Goal: Task Accomplishment & Management: Manage account settings

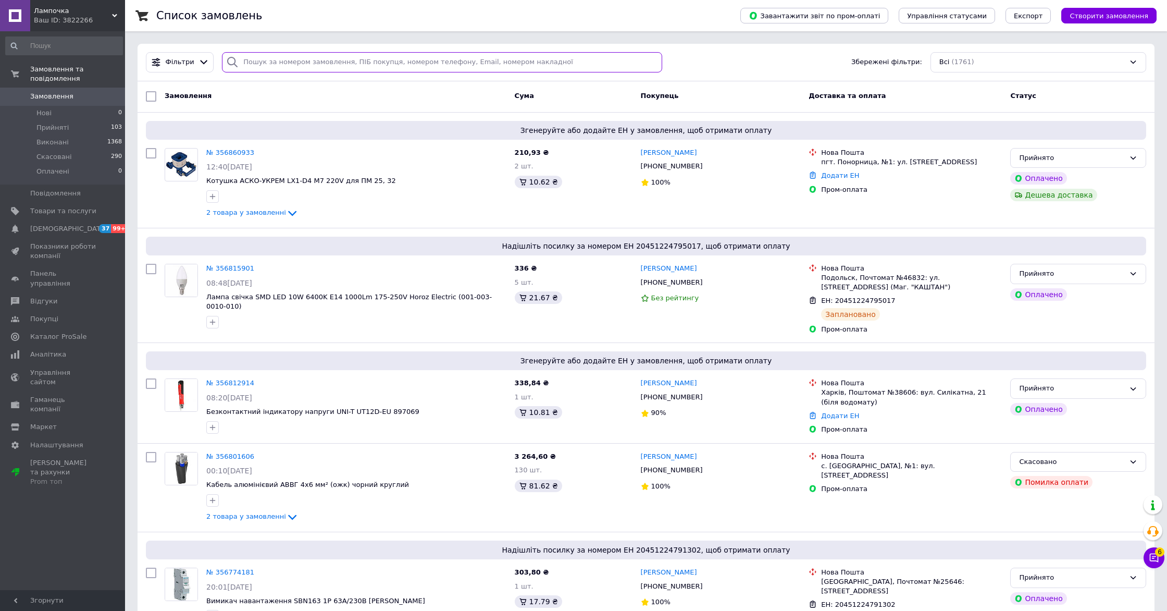
click at [311, 61] on input "search" at bounding box center [442, 62] width 440 height 20
paste input "356456370"
type input "356456370"
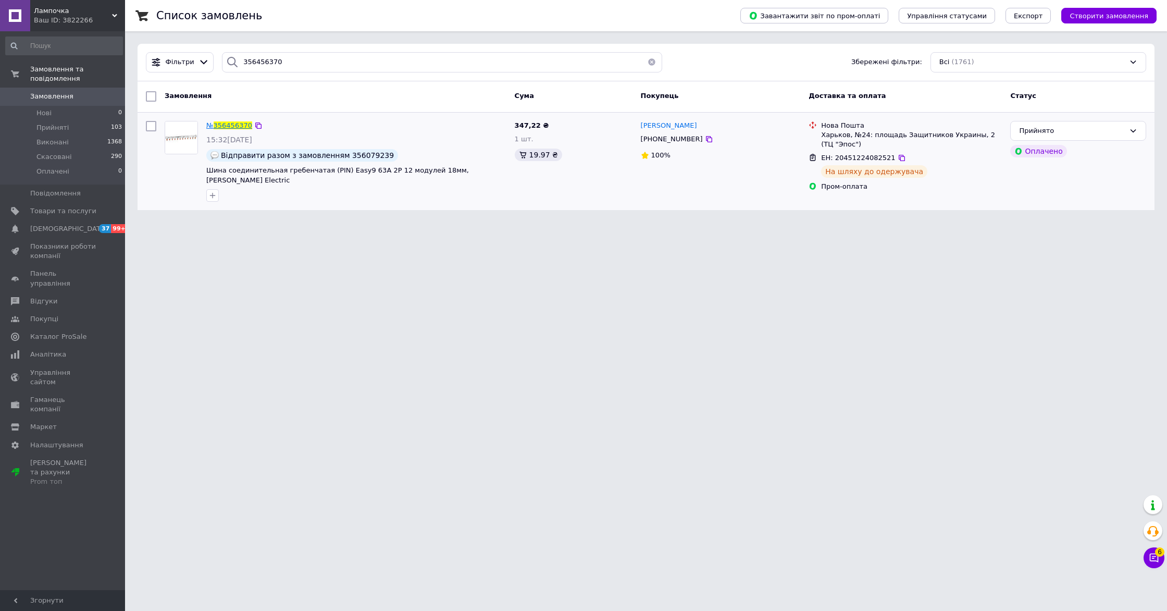
click at [240, 121] on span "356456370" at bounding box center [233, 125] width 39 height 8
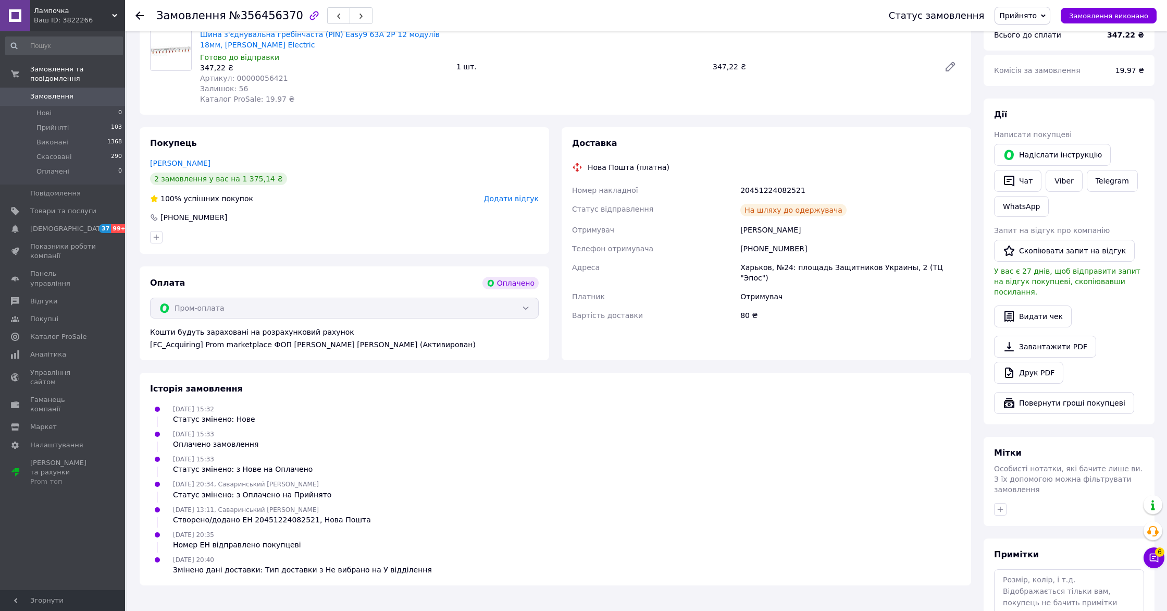
scroll to position [351, 0]
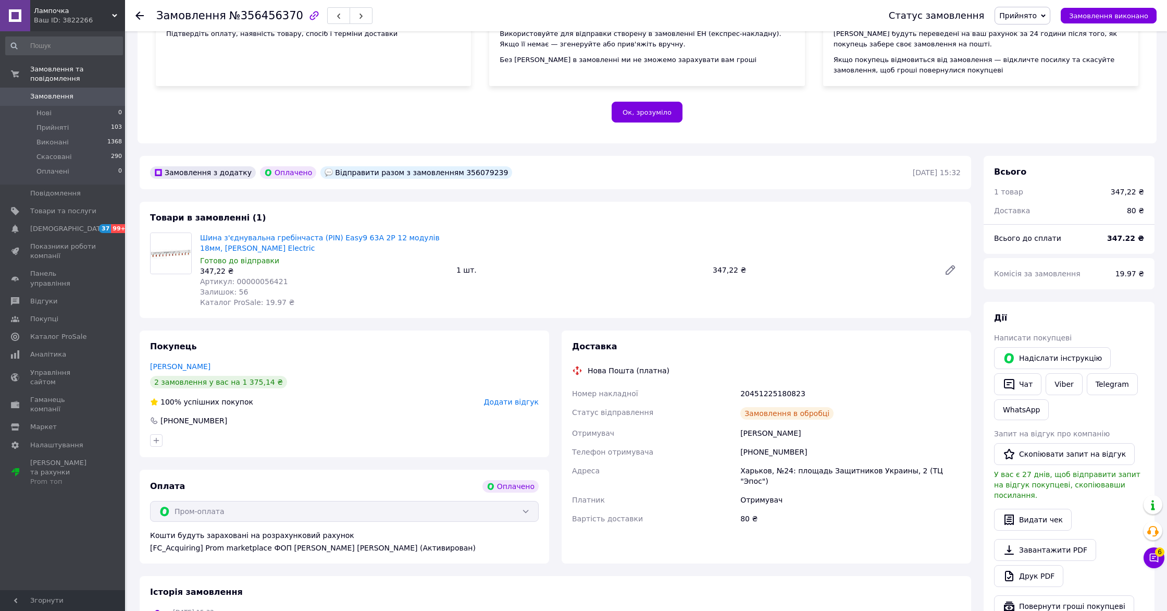
scroll to position [174, 0]
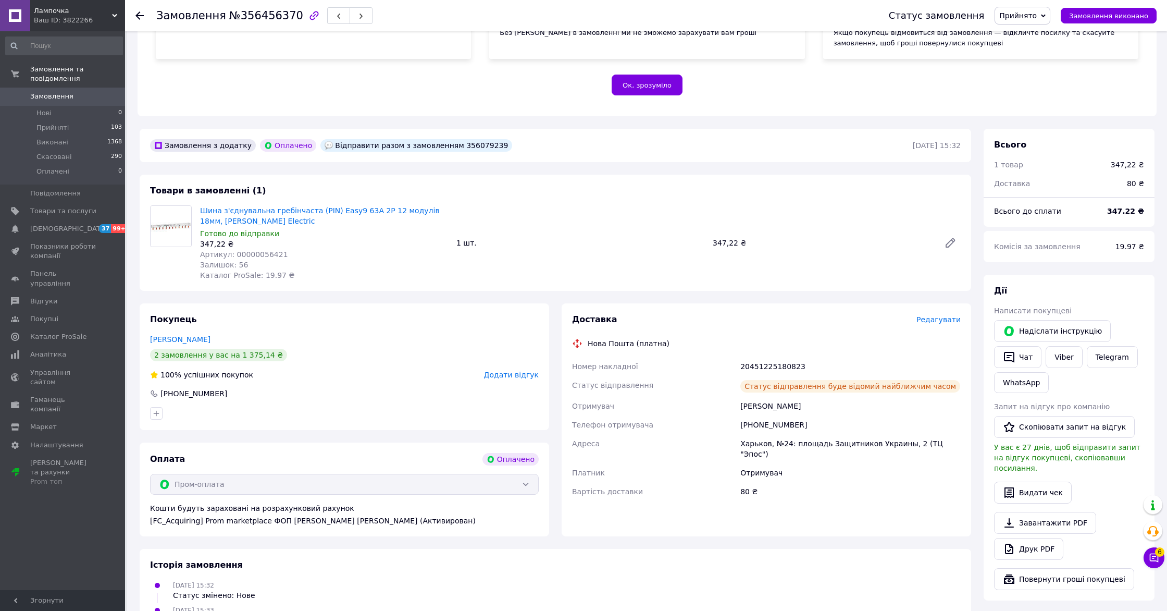
click at [954, 318] on span "Редагувати" at bounding box center [939, 319] width 44 height 8
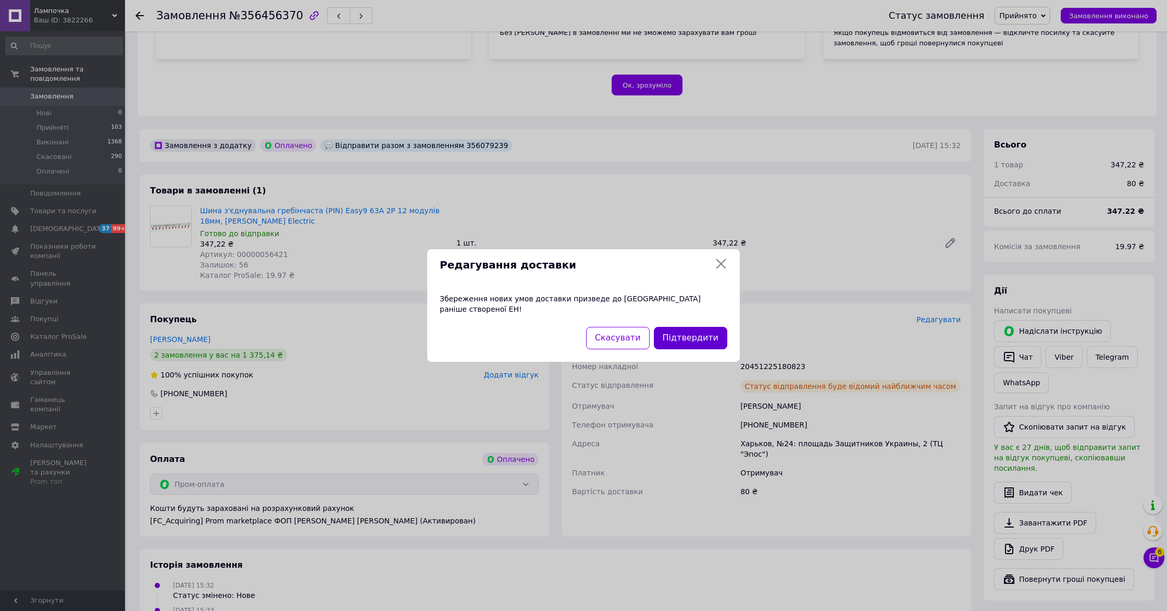
click at [685, 335] on button "Підтвердити" at bounding box center [690, 338] width 73 height 22
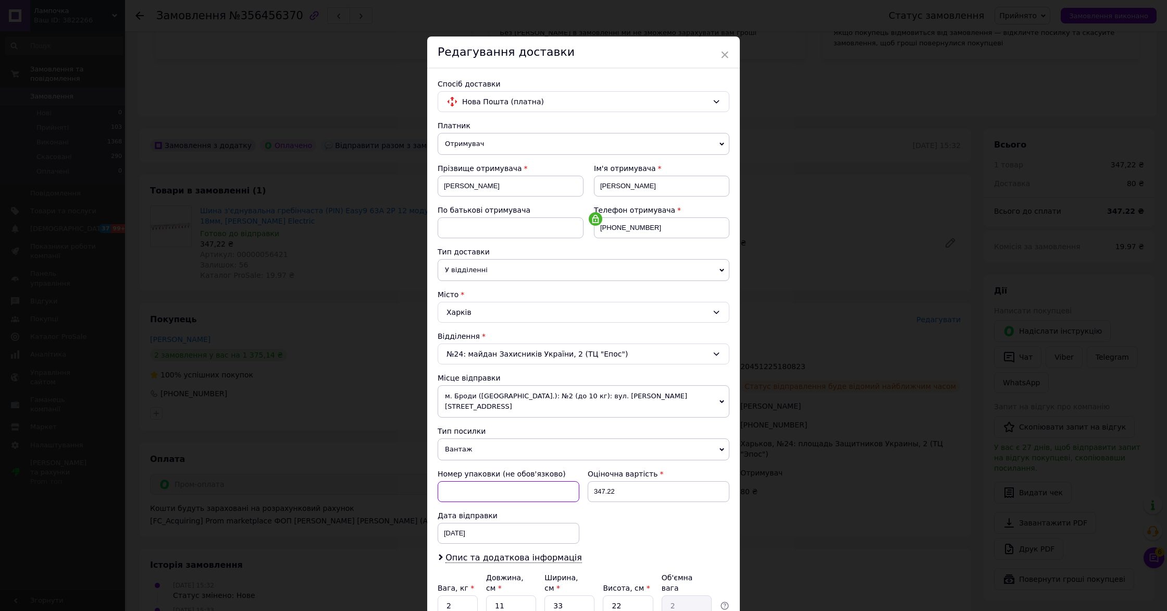
click at [521, 481] on input at bounding box center [509, 491] width 142 height 21
paste input "20451225180823"
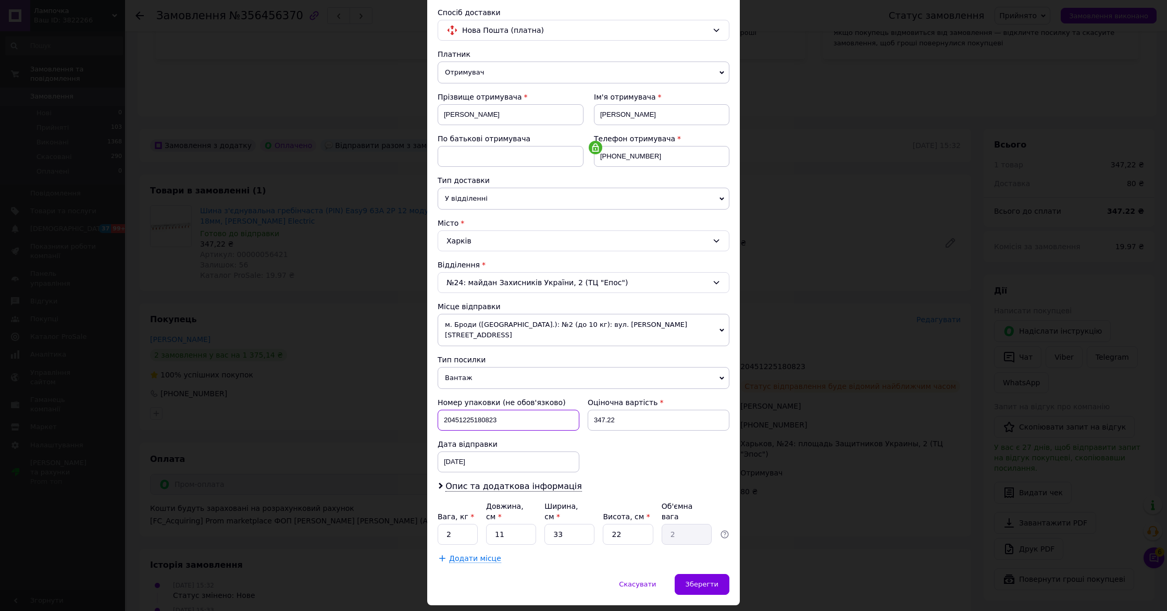
scroll to position [92, 0]
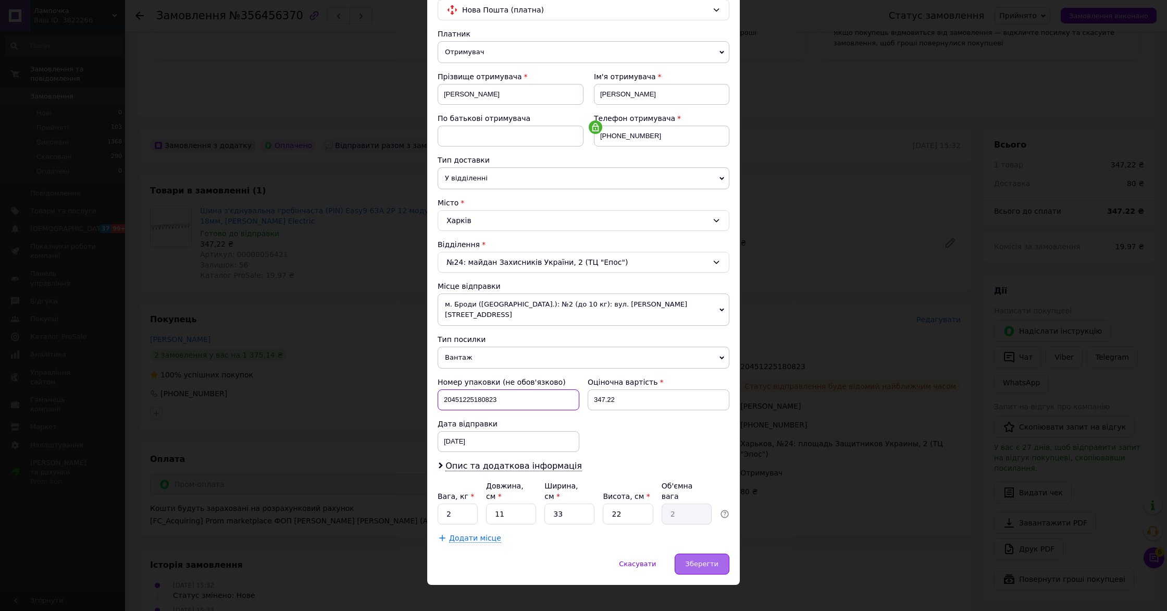
type input "20451225180823"
click at [697, 560] on span "Зберегти" at bounding box center [702, 564] width 33 height 8
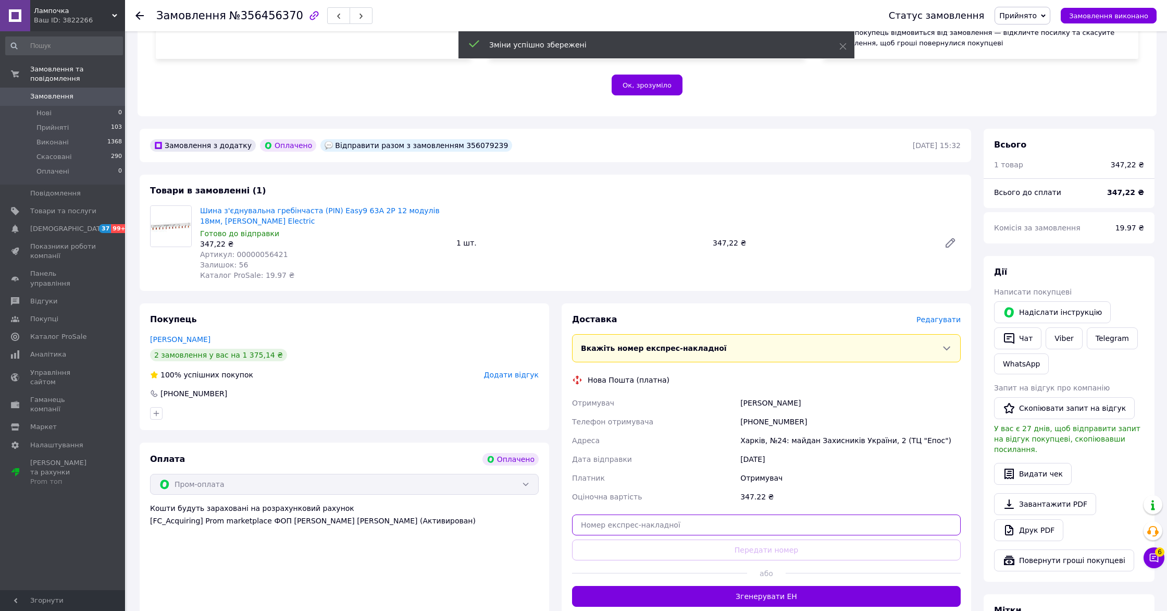
click at [729, 531] on input "text" at bounding box center [766, 524] width 389 height 21
paste input "20451225180823"
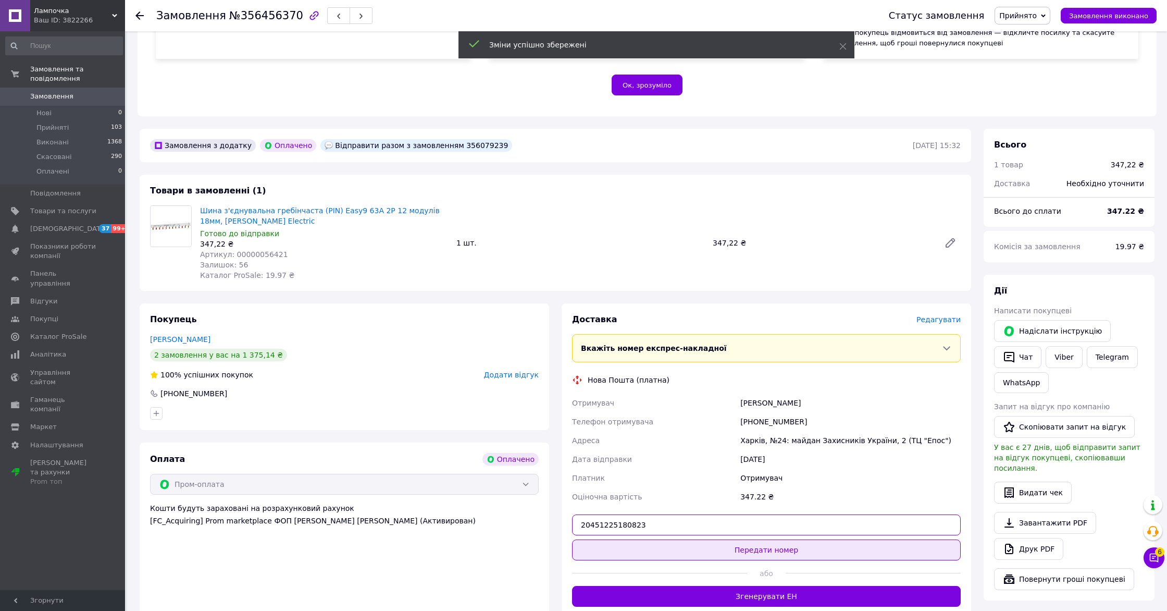
type input "20451225180823"
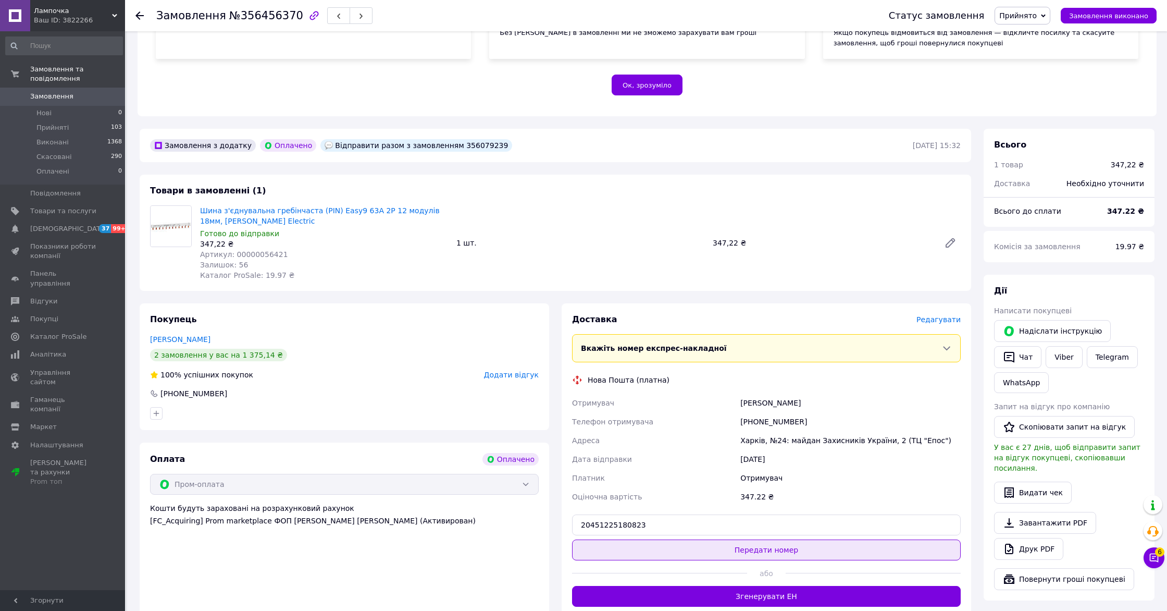
click at [738, 552] on button "Передати номер" at bounding box center [766, 549] width 389 height 21
